Goal: Task Accomplishment & Management: Use online tool/utility

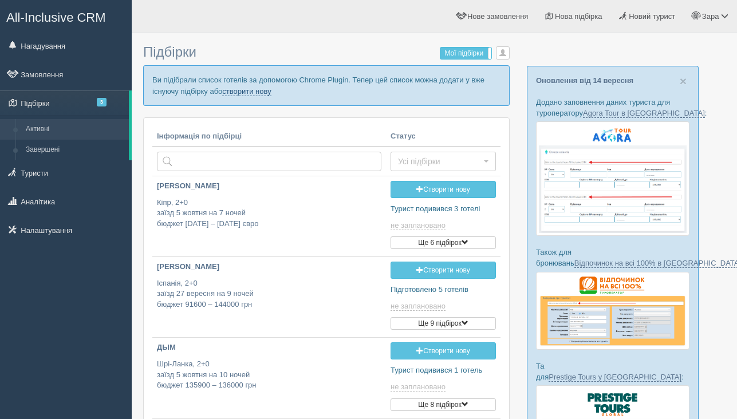
click at [271, 93] on link "створити нову" at bounding box center [246, 91] width 49 height 9
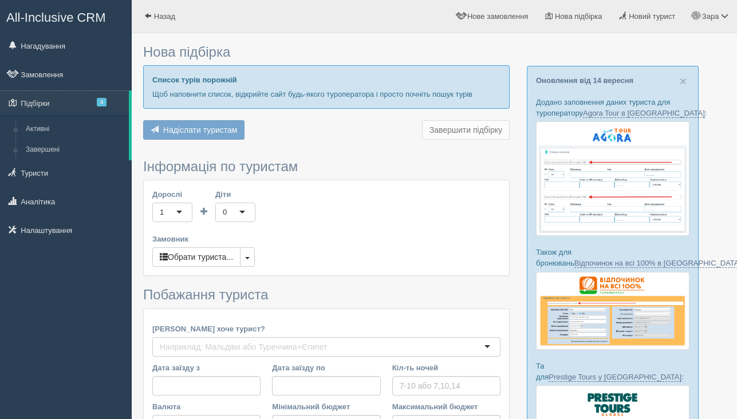
type input "7"
type input "1300"
type input "1600"
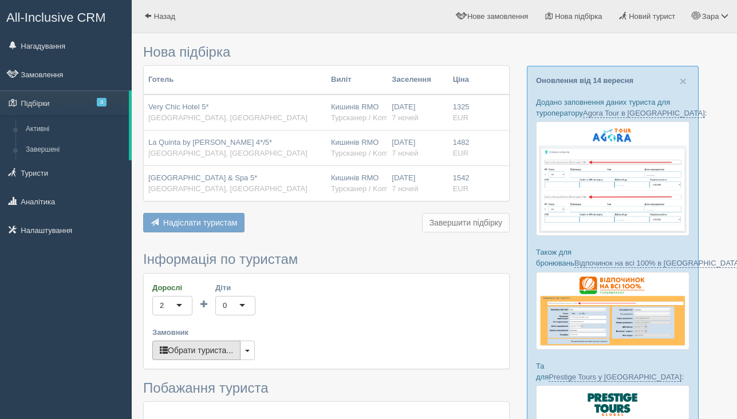
click at [190, 351] on button "Обрати туриста..." at bounding box center [196, 350] width 88 height 19
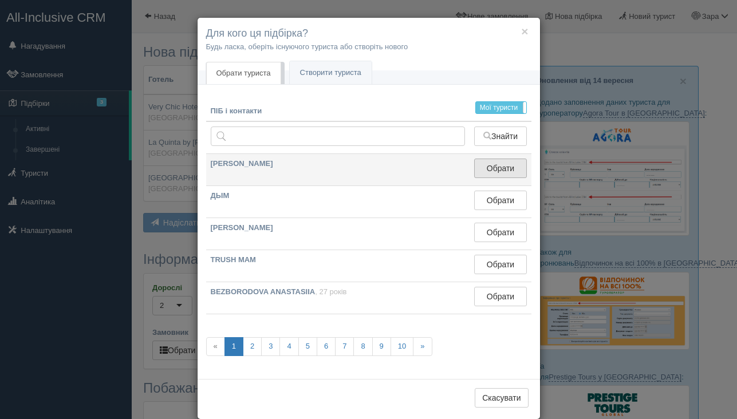
click at [509, 165] on button "Обрати" at bounding box center [500, 168] width 52 height 19
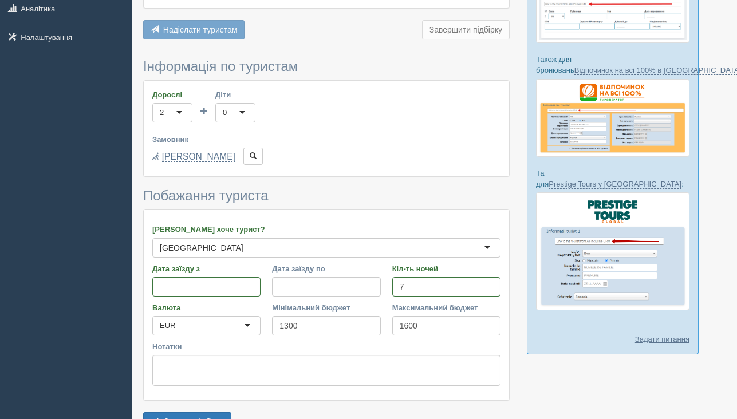
scroll to position [263, 0]
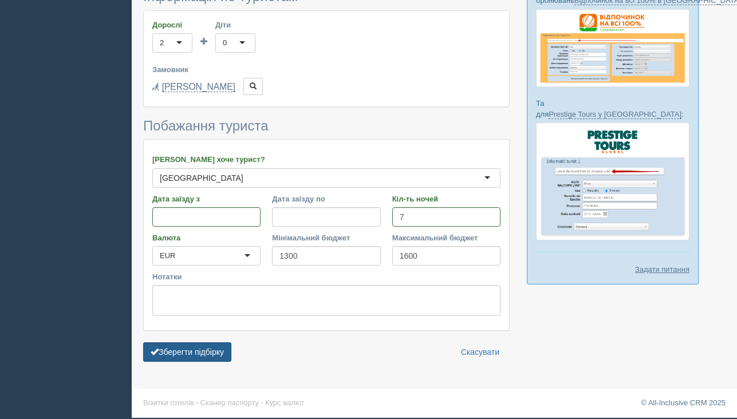
click at [174, 355] on button "Зберегти підбірку" at bounding box center [187, 352] width 88 height 19
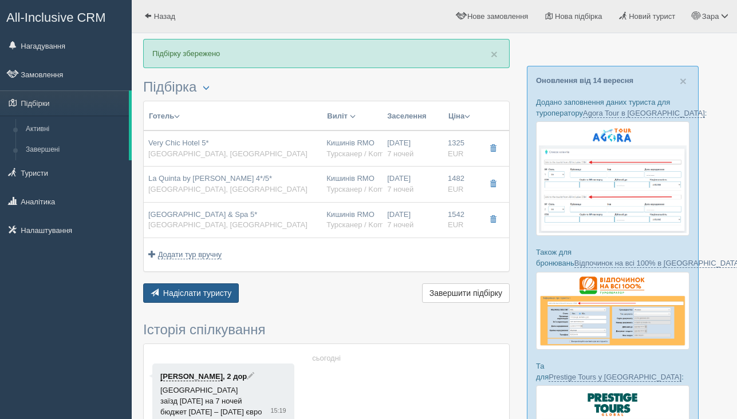
click at [198, 295] on span "Надіслати туристу" at bounding box center [197, 293] width 69 height 9
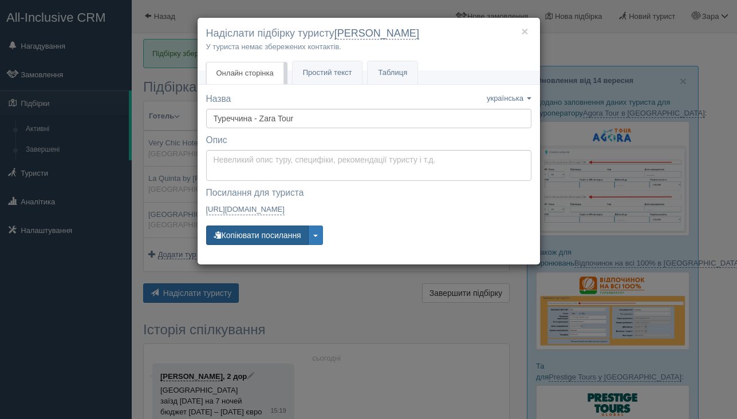
click at [252, 237] on button "Копіювати посилання" at bounding box center [257, 235] width 103 height 19
click at [288, 231] on button "Копіювати посилання" at bounding box center [257, 235] width 103 height 19
